Goal: Task Accomplishment & Management: Manage account settings

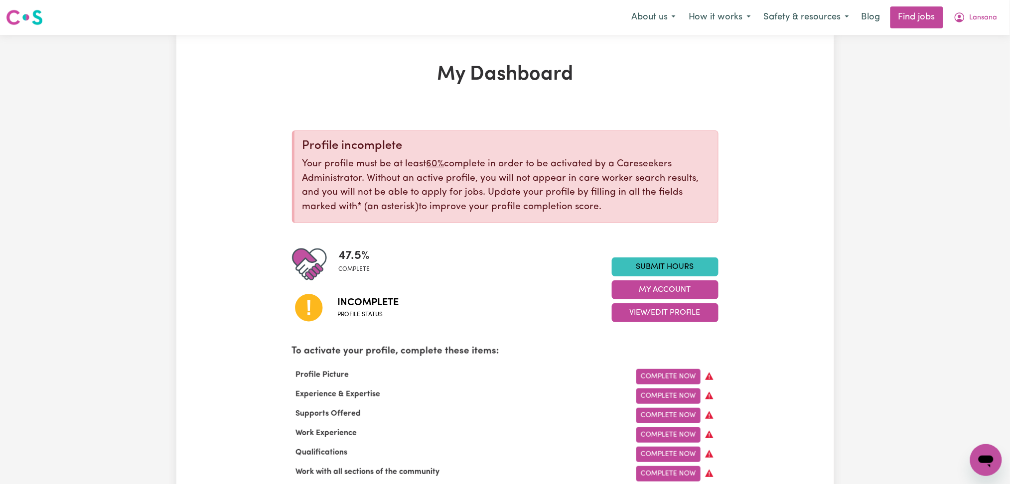
scroll to position [66, 0]
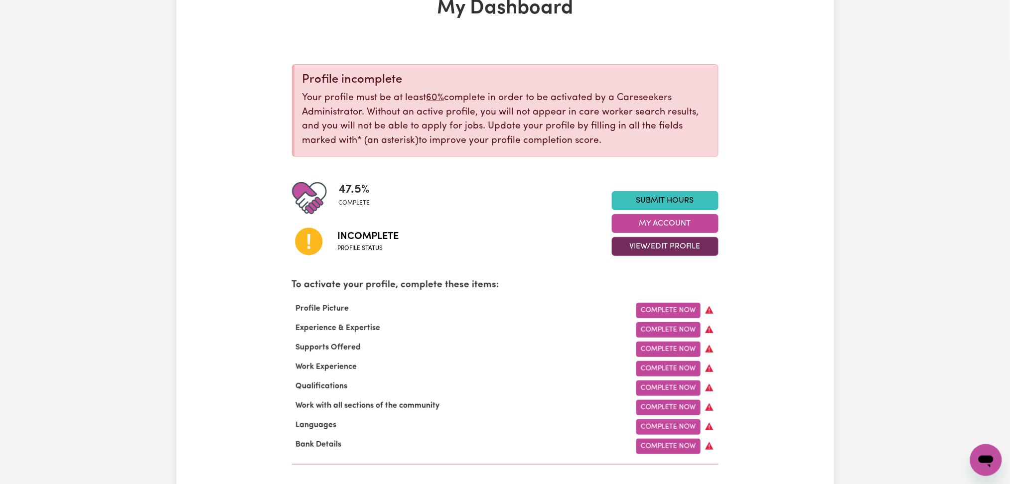
click at [663, 244] on button "View/Edit Profile" at bounding box center [665, 246] width 107 height 19
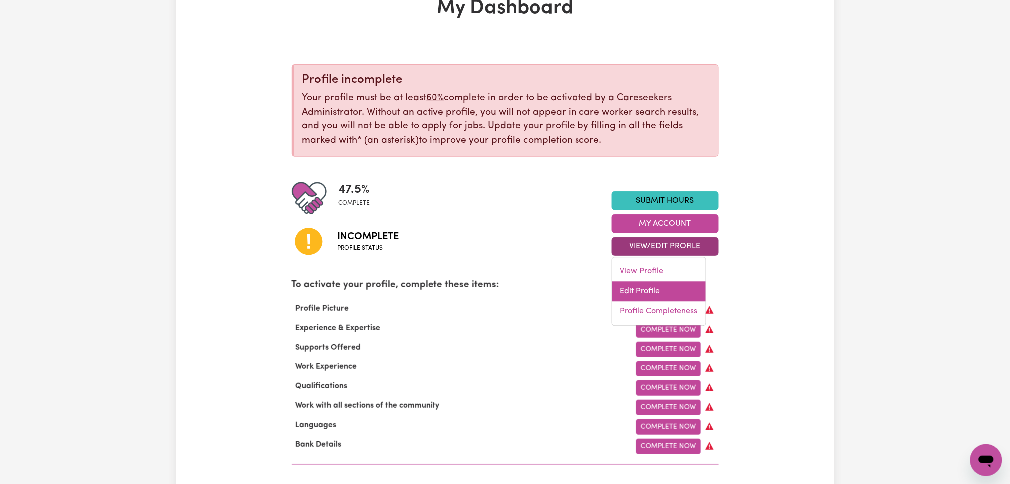
click at [644, 287] on link "Edit Profile" at bounding box center [658, 292] width 93 height 20
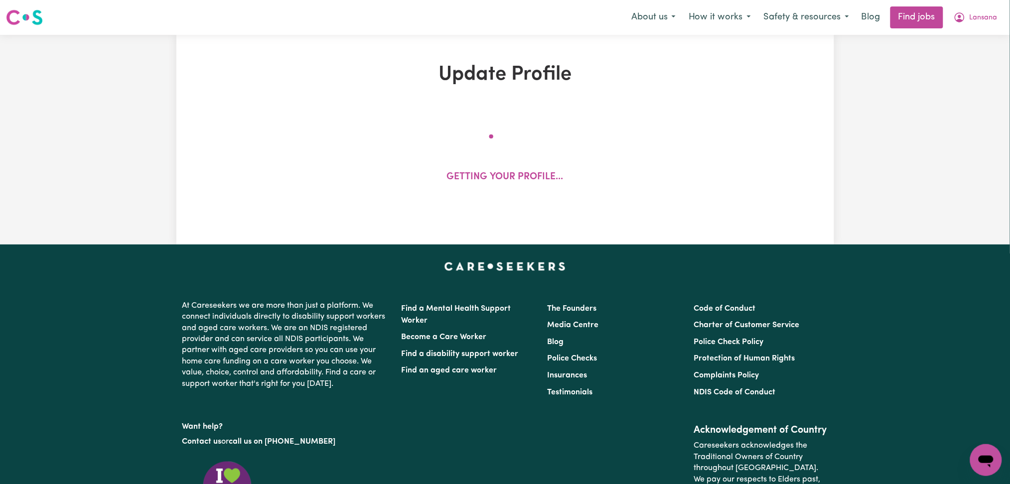
select select "[DEMOGRAPHIC_DATA]"
select select "[DEMOGRAPHIC_DATA] Citizen"
select select "Studying a healthcare related degree or qualification"
select select "37"
select select "47"
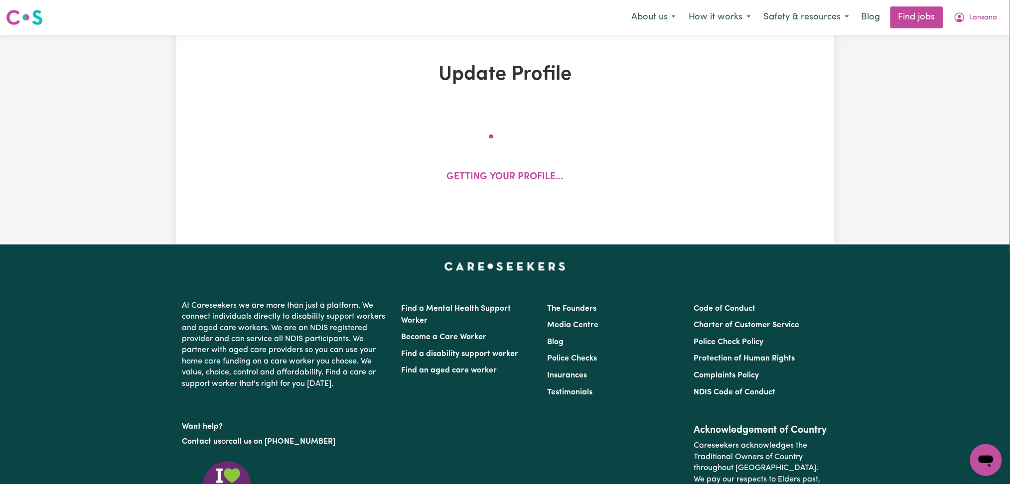
select select "57"
select select "75"
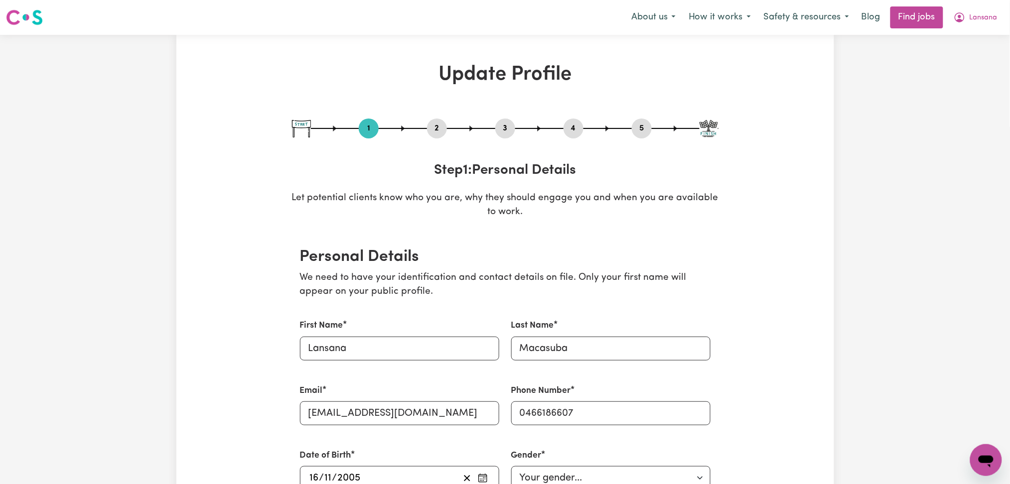
click at [435, 134] on button "2" at bounding box center [437, 128] width 20 height 13
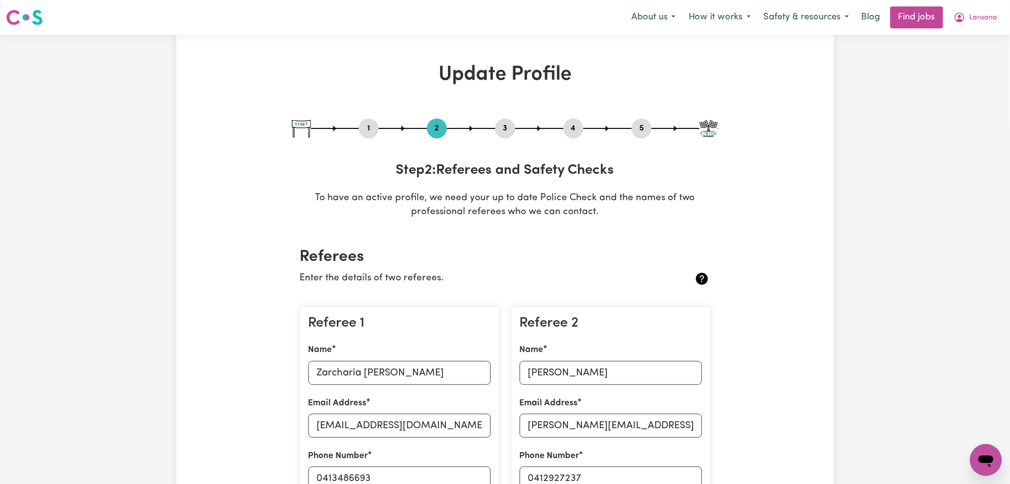
scroll to position [199, 0]
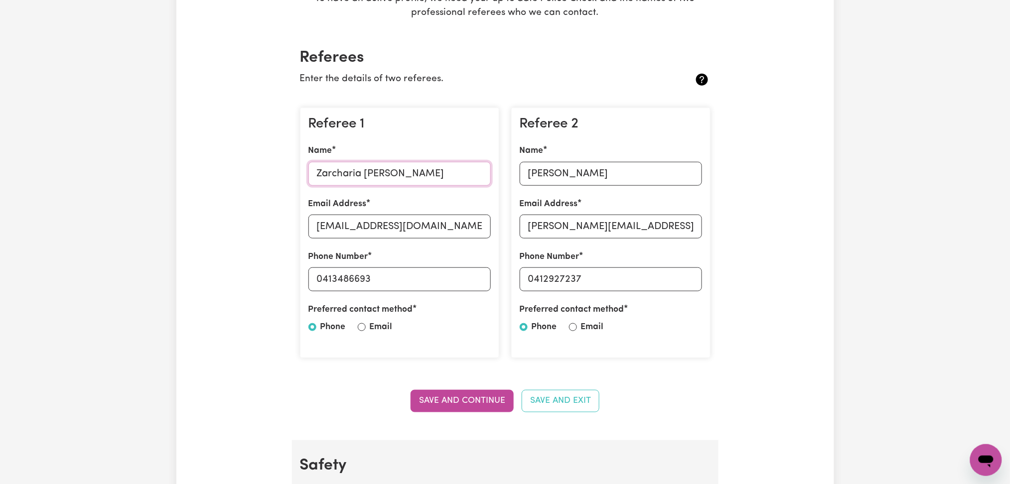
click at [360, 178] on input "Zarcharia [PERSON_NAME]" at bounding box center [399, 174] width 182 height 24
click at [424, 226] on input "[EMAIL_ADDRESS][DOMAIN_NAME]" at bounding box center [399, 227] width 182 height 24
drag, startPoint x: 323, startPoint y: 276, endPoint x: 493, endPoint y: 277, distance: 169.9
click at [493, 277] on div "Referee 1 Name [PERSON_NAME] Email Address [EMAIL_ADDRESS][DOMAIN_NAME] Phone N…" at bounding box center [399, 233] width 199 height 251
click at [567, 175] on input "[PERSON_NAME]" at bounding box center [611, 174] width 182 height 24
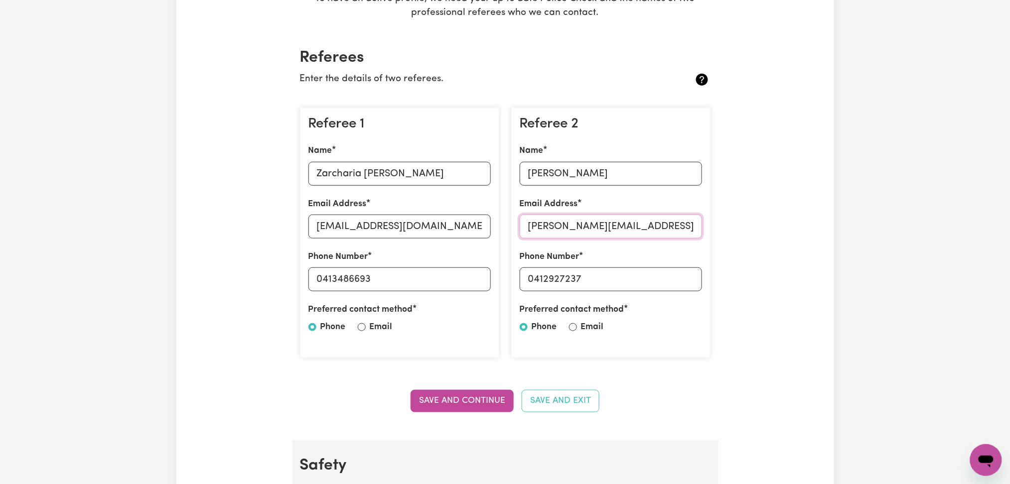
click at [558, 215] on input "[PERSON_NAME][EMAIL_ADDRESS][DOMAIN_NAME]" at bounding box center [611, 227] width 182 height 24
drag, startPoint x: 535, startPoint y: 280, endPoint x: 643, endPoint y: 278, distance: 108.1
click at [643, 278] on input "0412927237" at bounding box center [611, 280] width 182 height 24
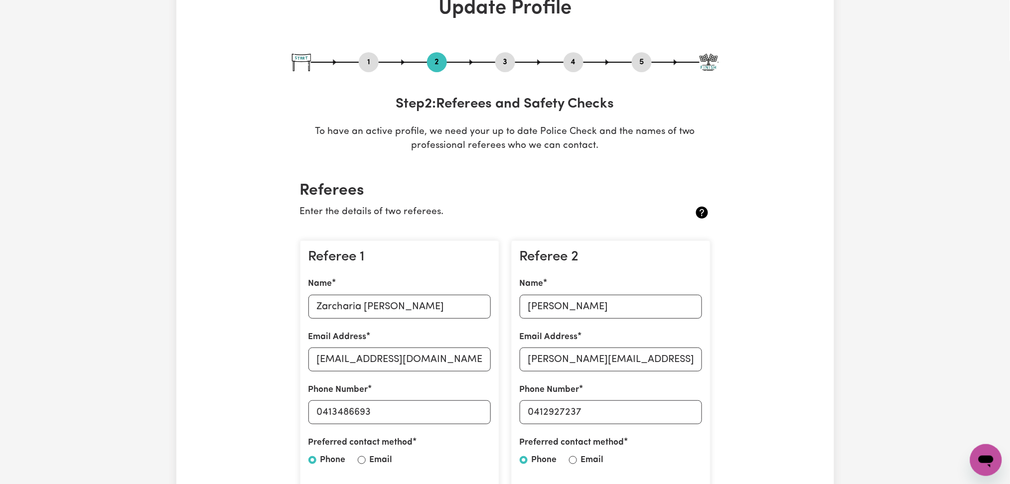
click at [577, 60] on button "4" at bounding box center [574, 62] width 20 height 13
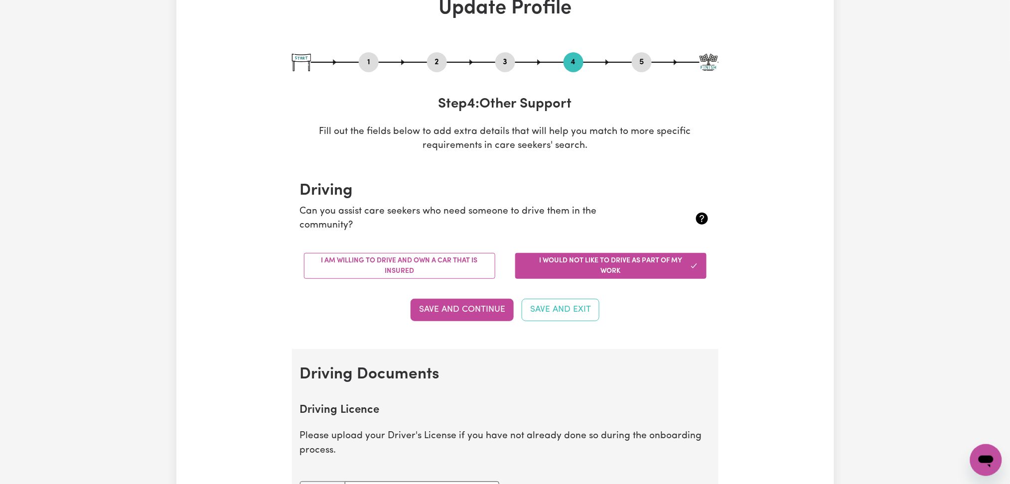
click at [650, 58] on button "5" at bounding box center [642, 62] width 20 height 13
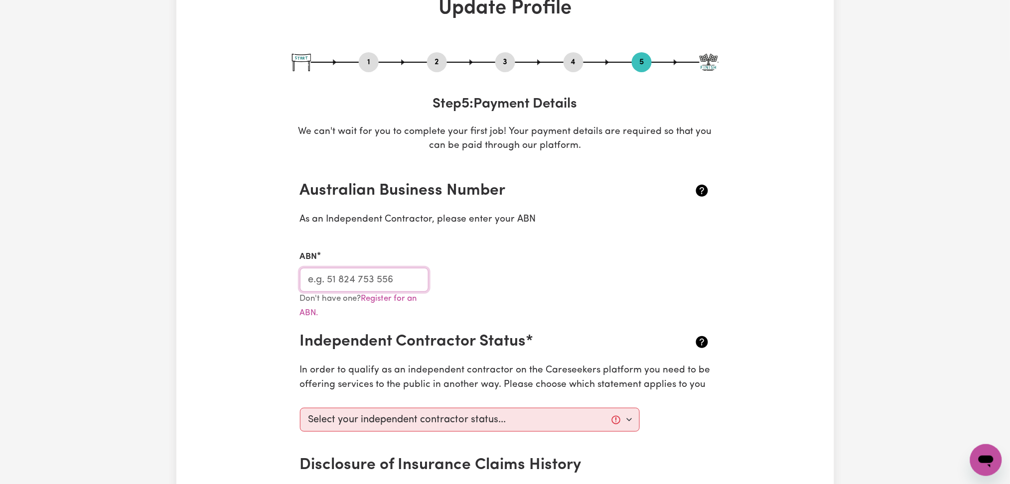
click at [400, 283] on input "ABN" at bounding box center [364, 280] width 129 height 24
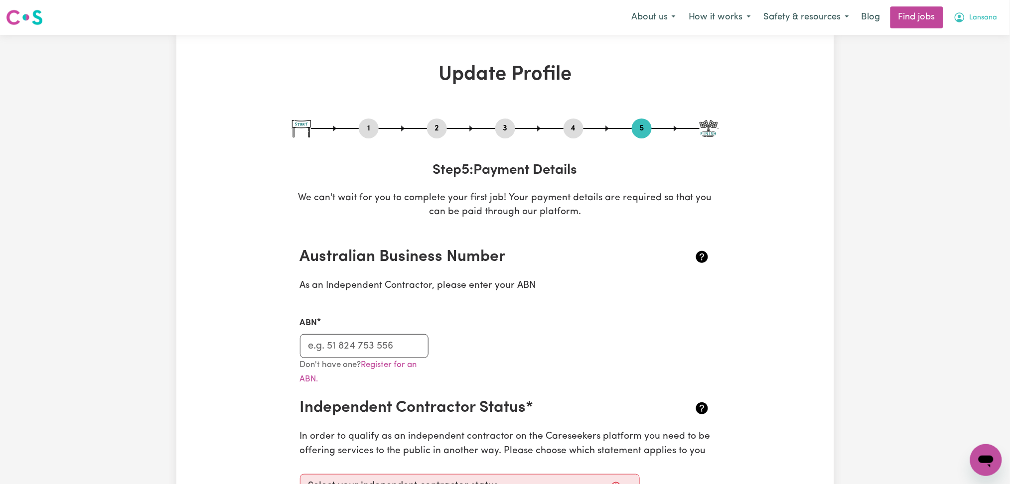
click at [985, 12] on button "Lansana" at bounding box center [975, 17] width 57 height 21
click at [968, 76] on link "Logout" at bounding box center [964, 76] width 79 height 19
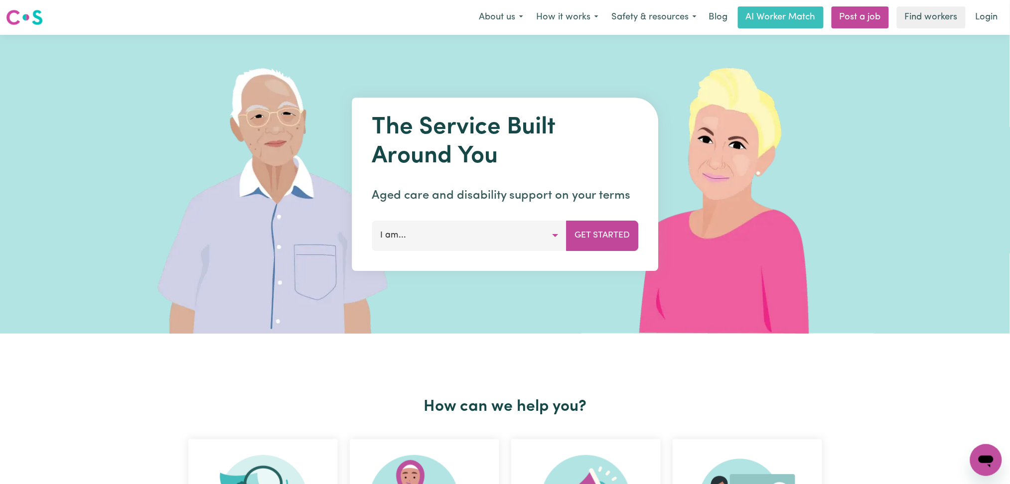
click at [993, 12] on link "Login" at bounding box center [987, 17] width 34 height 22
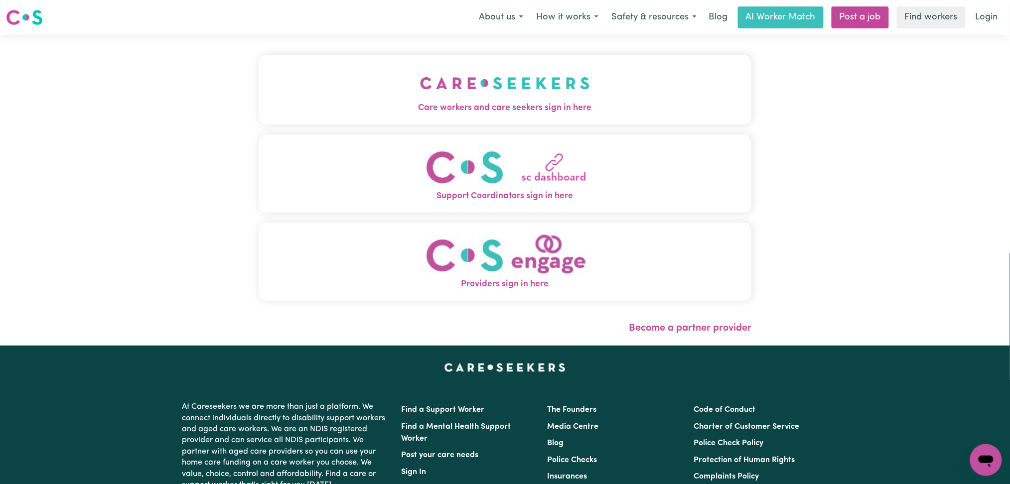
click at [420, 74] on img "Care workers and care seekers sign in here" at bounding box center [505, 83] width 170 height 37
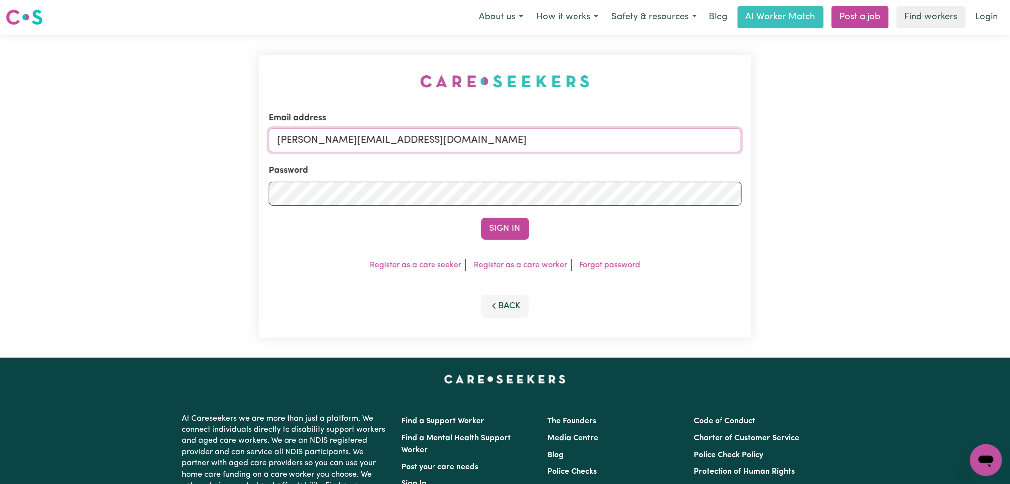
click at [404, 137] on input "[PERSON_NAME][EMAIL_ADDRESS][DOMAIN_NAME]" at bounding box center [505, 141] width 473 height 24
drag, startPoint x: 328, startPoint y: 137, endPoint x: 656, endPoint y: 142, distance: 327.4
click at [656, 142] on input "Superuser~[EMAIL_ADDRESS][DOMAIN_NAME]" at bounding box center [505, 141] width 473 height 24
type input "Superuser~[DATE][EMAIL_ADDRESS][DOMAIN_NAME]"
click at [500, 227] on button "Sign In" at bounding box center [505, 229] width 48 height 22
